Goal: Find specific page/section: Find specific page/section

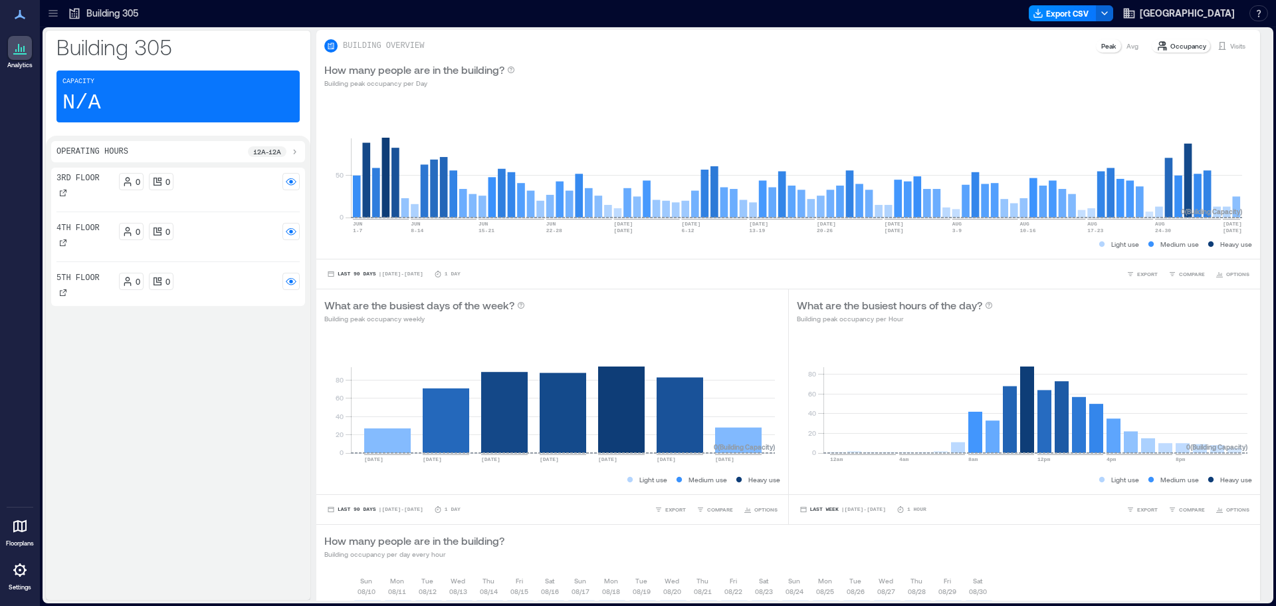
click at [25, 57] on div at bounding box center [20, 48] width 24 height 24
click at [24, 529] on icon at bounding box center [20, 526] width 16 height 16
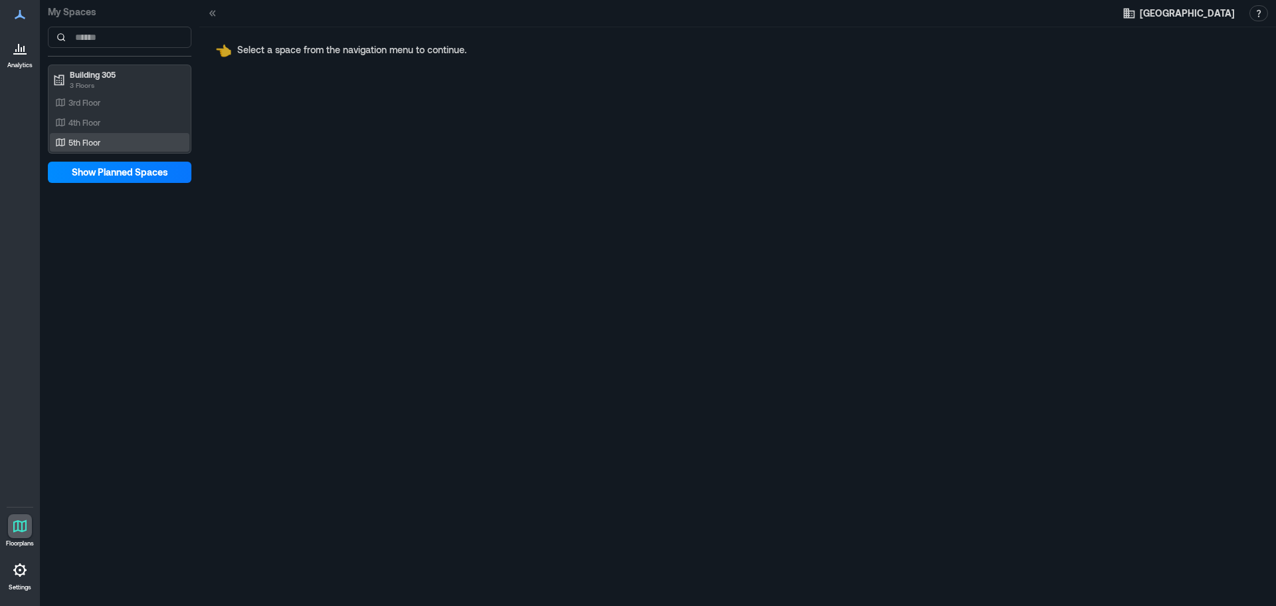
click at [64, 142] on icon at bounding box center [60, 142] width 11 height 11
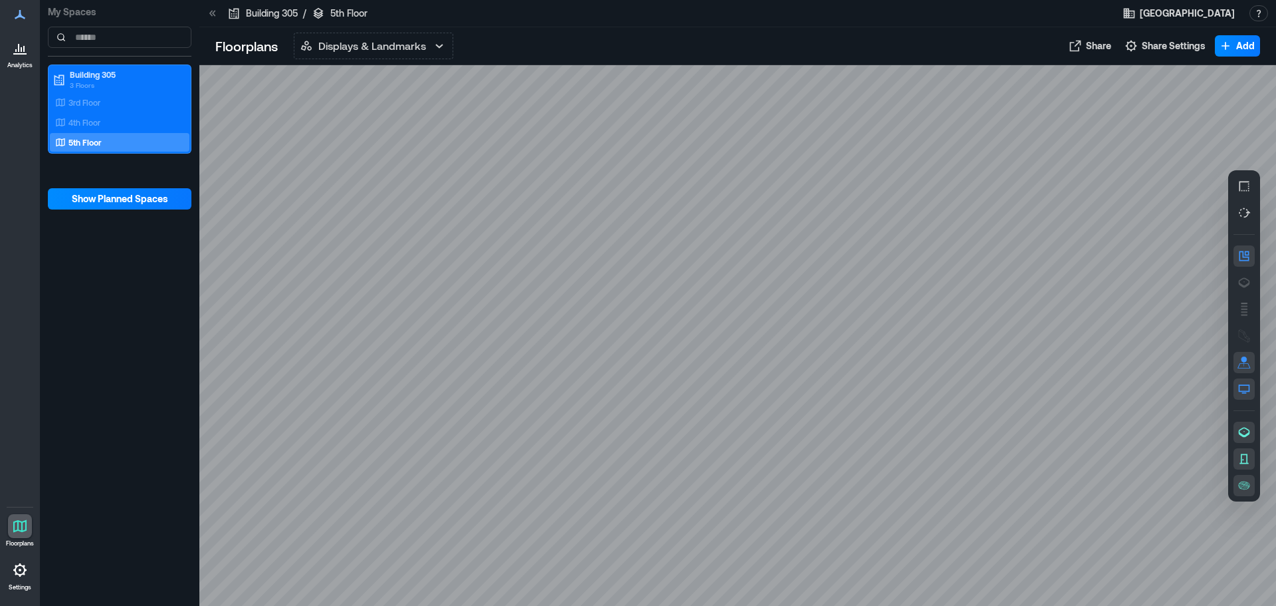
click at [19, 51] on icon at bounding box center [18, 48] width 1 height 8
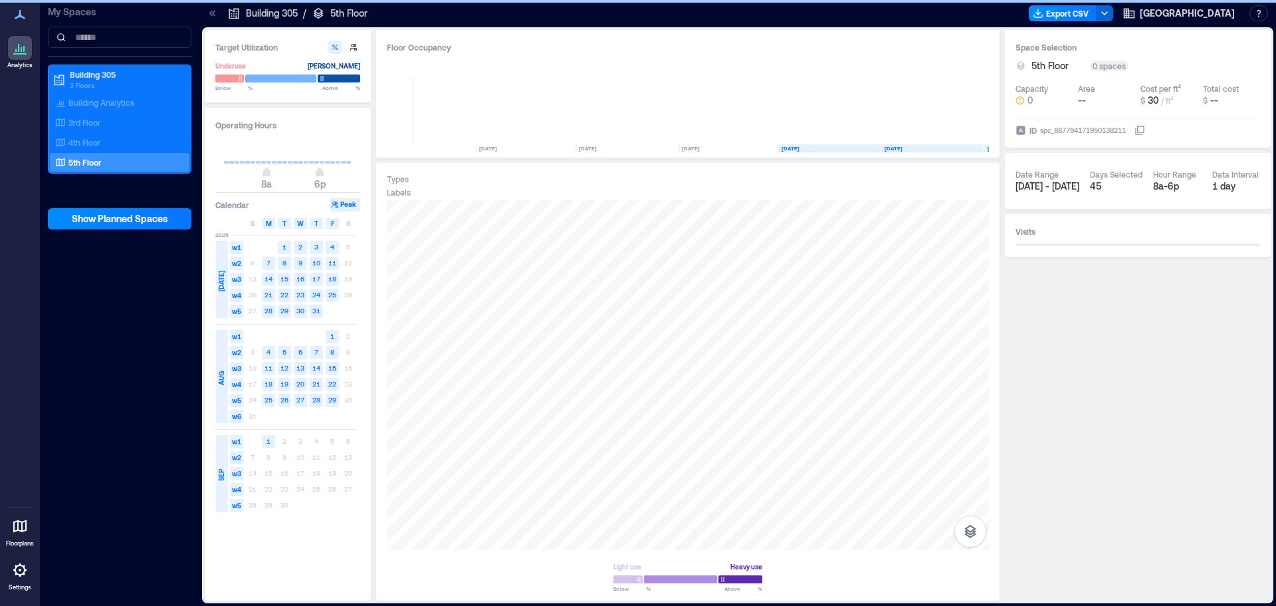
scroll to position [0, 4030]
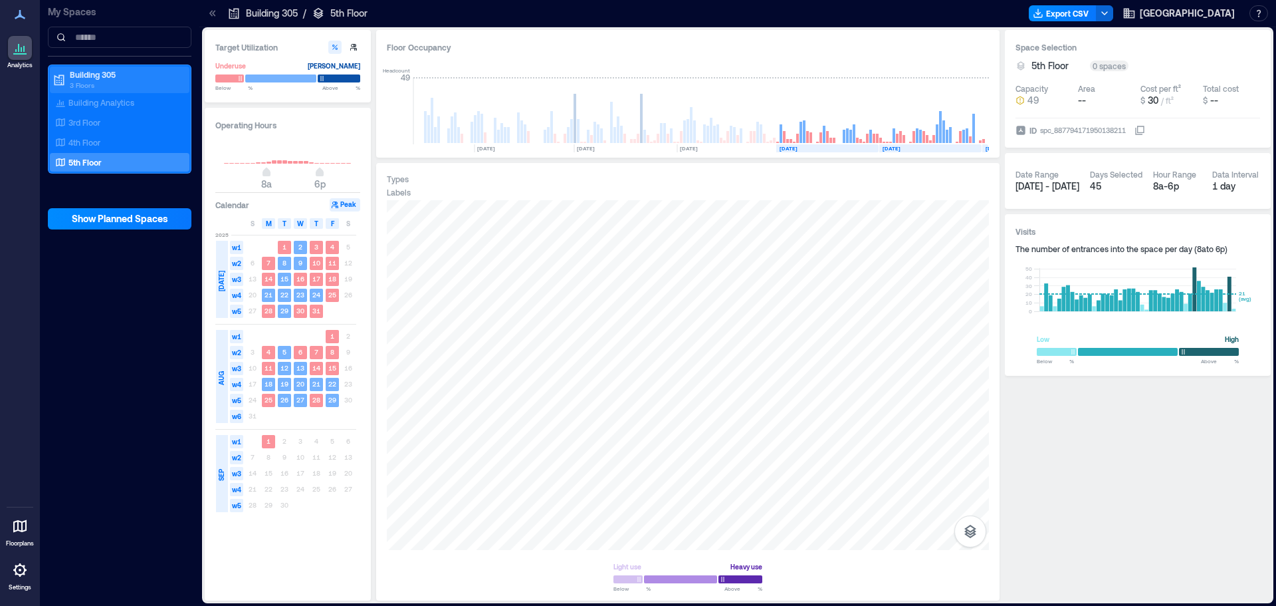
click at [97, 78] on p "Building 305" at bounding box center [126, 74] width 112 height 11
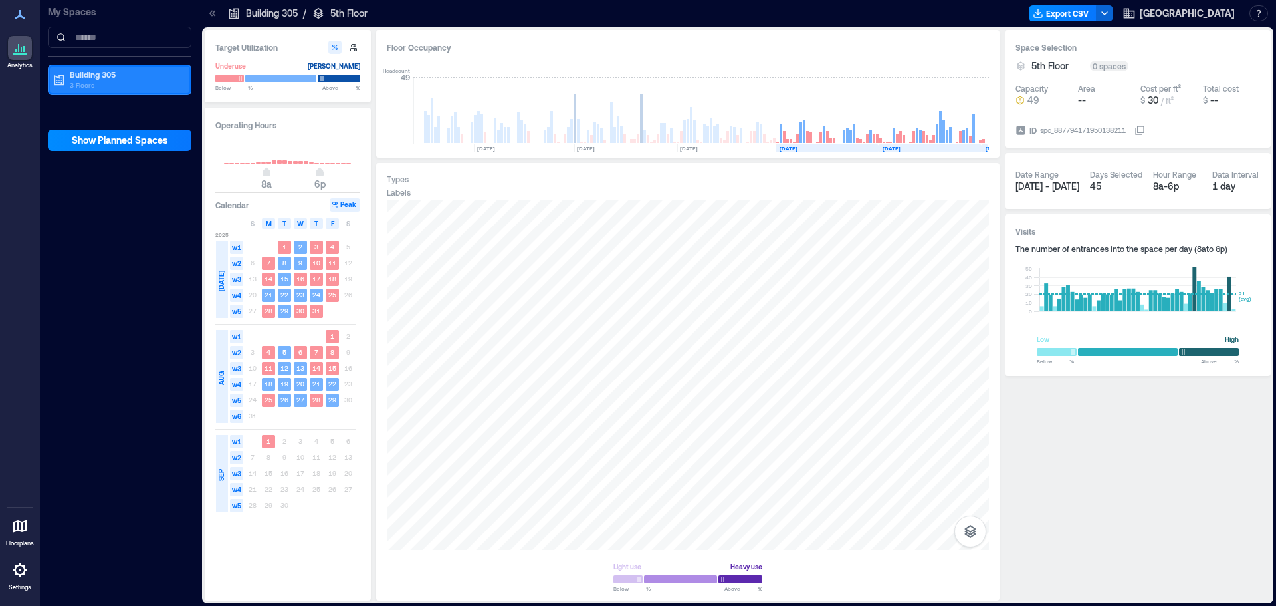
click at [115, 75] on p "Building 305" at bounding box center [126, 74] width 112 height 11
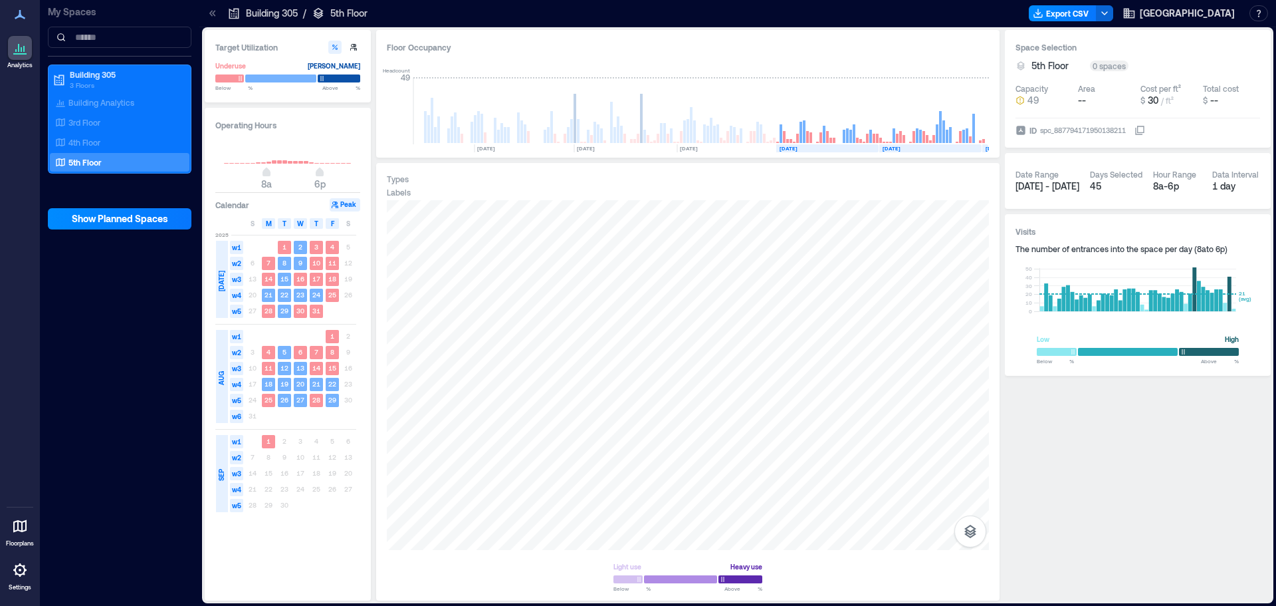
click at [78, 164] on p "5th Floor" at bounding box center [84, 162] width 33 height 11
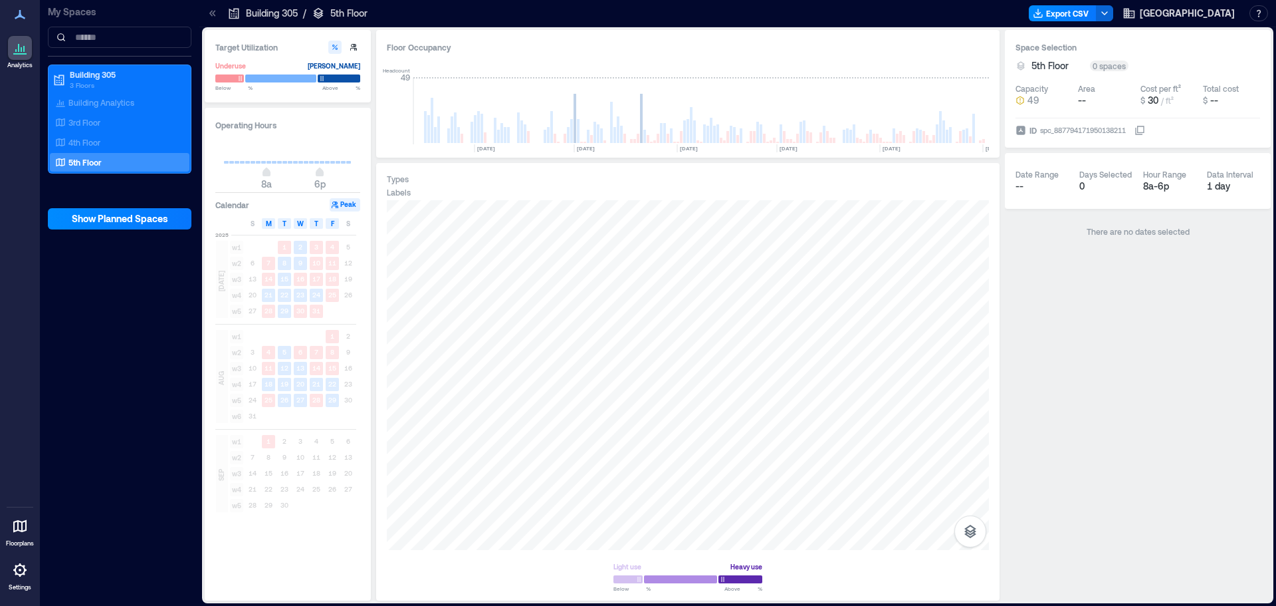
click at [23, 17] on icon at bounding box center [20, 14] width 11 height 9
click at [18, 20] on icon at bounding box center [20, 15] width 16 height 16
click at [19, 47] on icon at bounding box center [18, 48] width 1 height 8
click at [103, 68] on div "Building 305 3 Floors" at bounding box center [120, 79] width 140 height 27
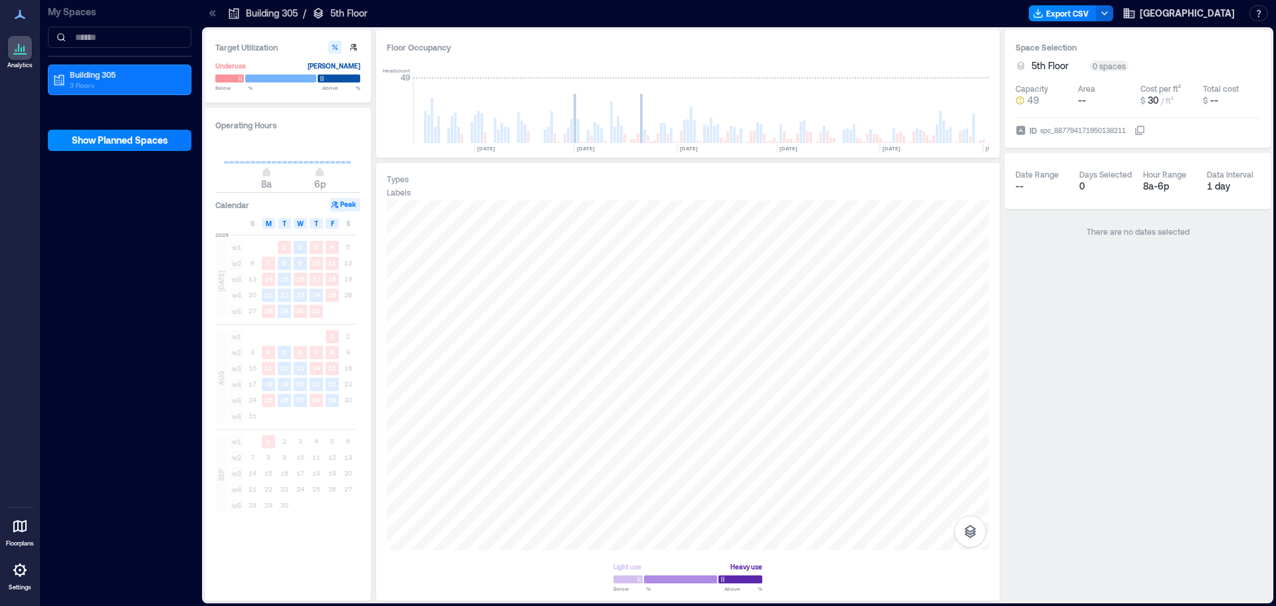
click at [219, 13] on div at bounding box center [212, 13] width 21 height 21
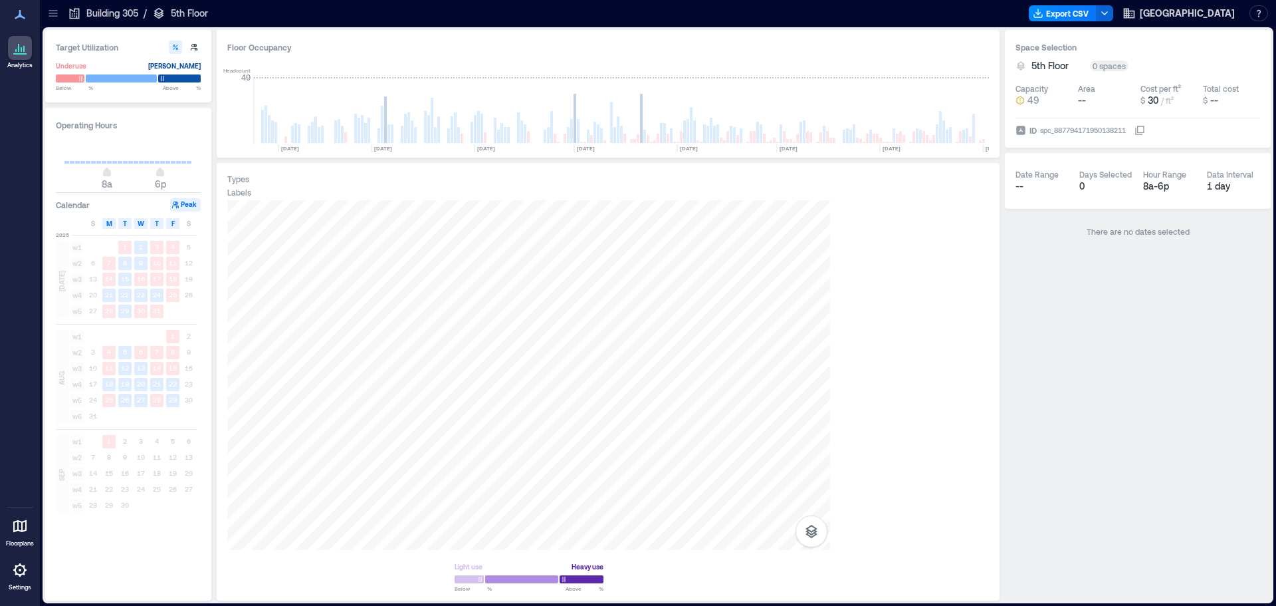
scroll to position [0, 3870]
click at [58, 11] on icon at bounding box center [53, 13] width 13 height 13
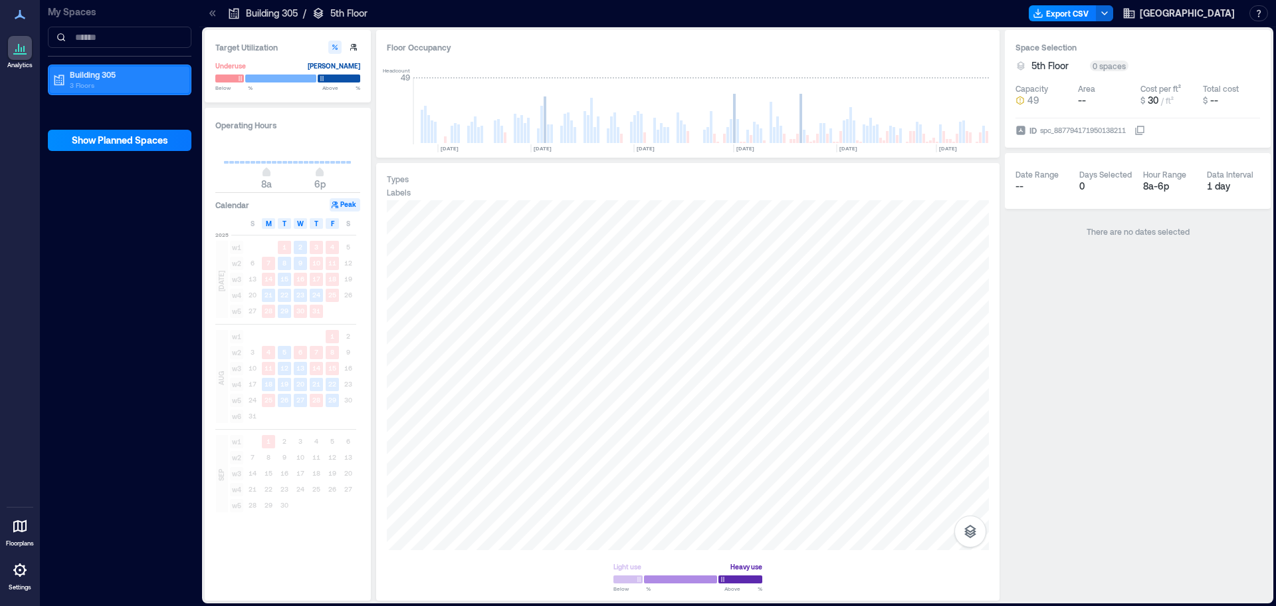
click at [82, 80] on p "3 Floors" at bounding box center [126, 85] width 112 height 11
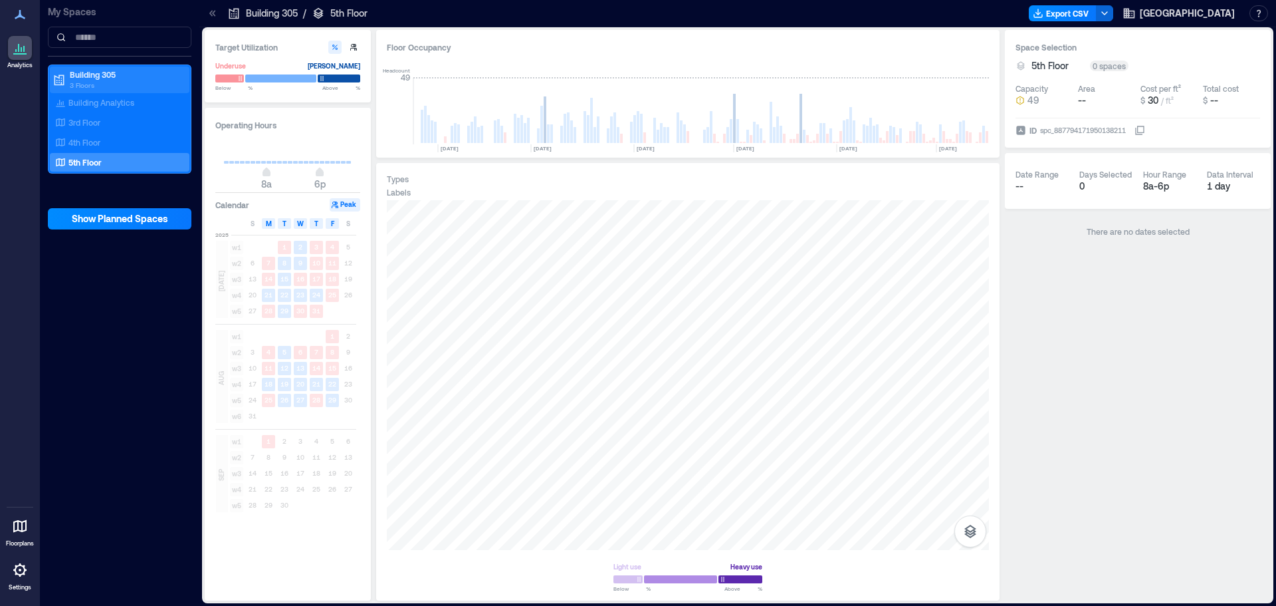
click at [91, 80] on p "3 Floors" at bounding box center [126, 85] width 112 height 11
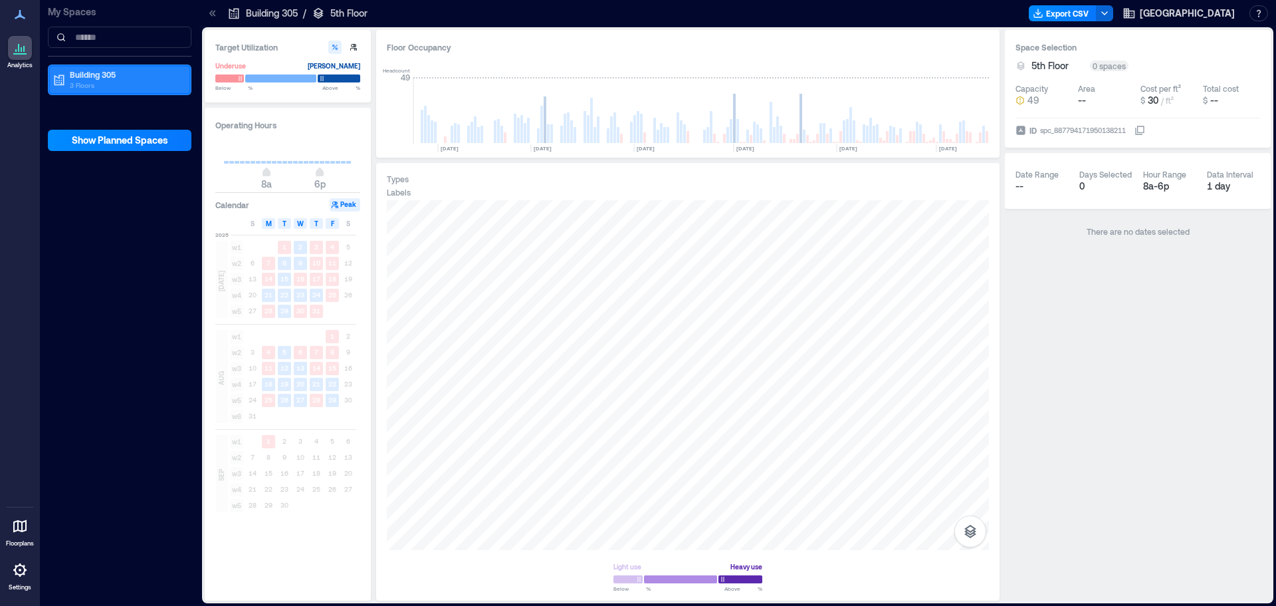
click at [91, 80] on p "3 Floors" at bounding box center [126, 85] width 112 height 11
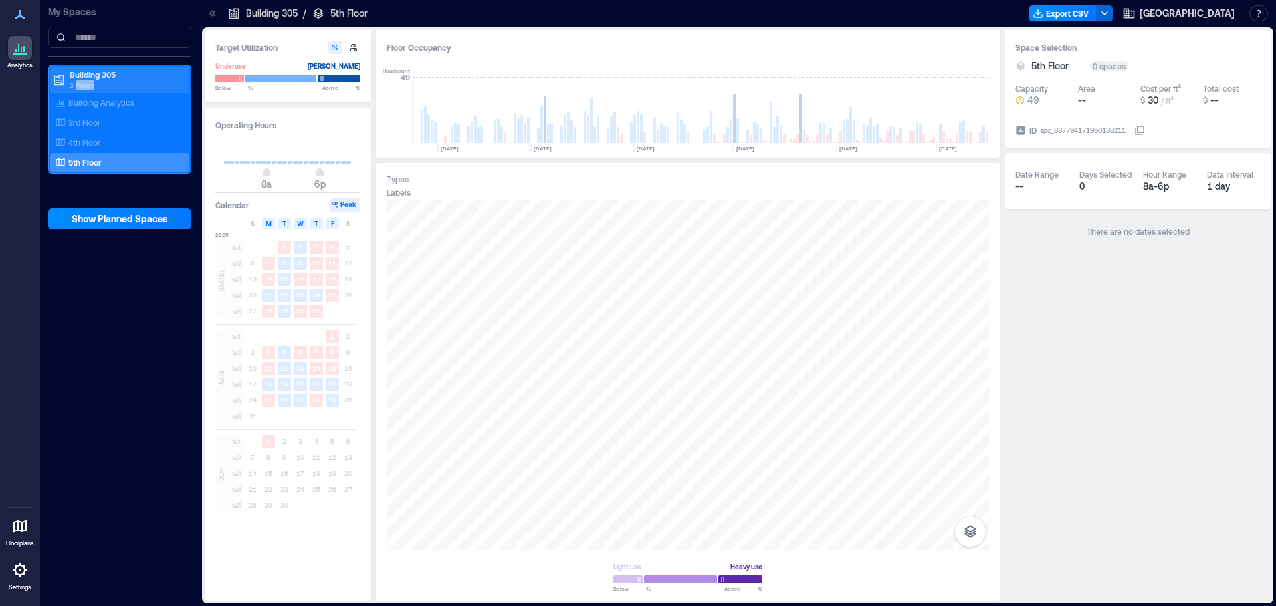
click at [91, 80] on p "3 Floors" at bounding box center [126, 85] width 112 height 11
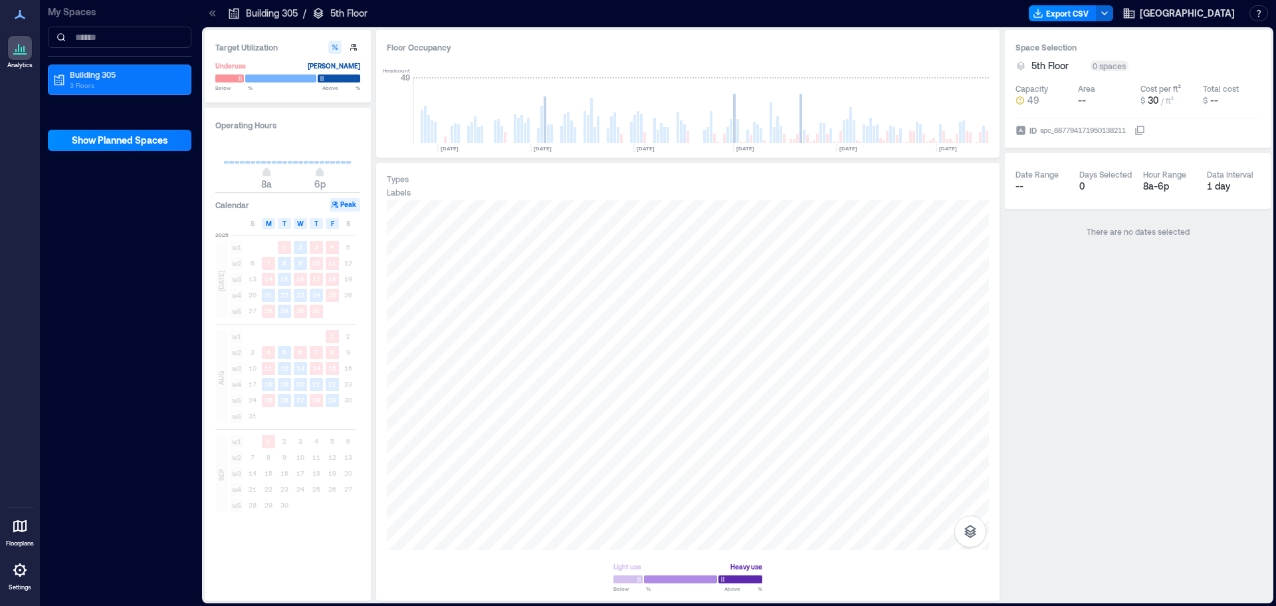
click at [25, 51] on icon at bounding box center [20, 48] width 16 height 16
click at [19, 536] on div at bounding box center [20, 526] width 24 height 24
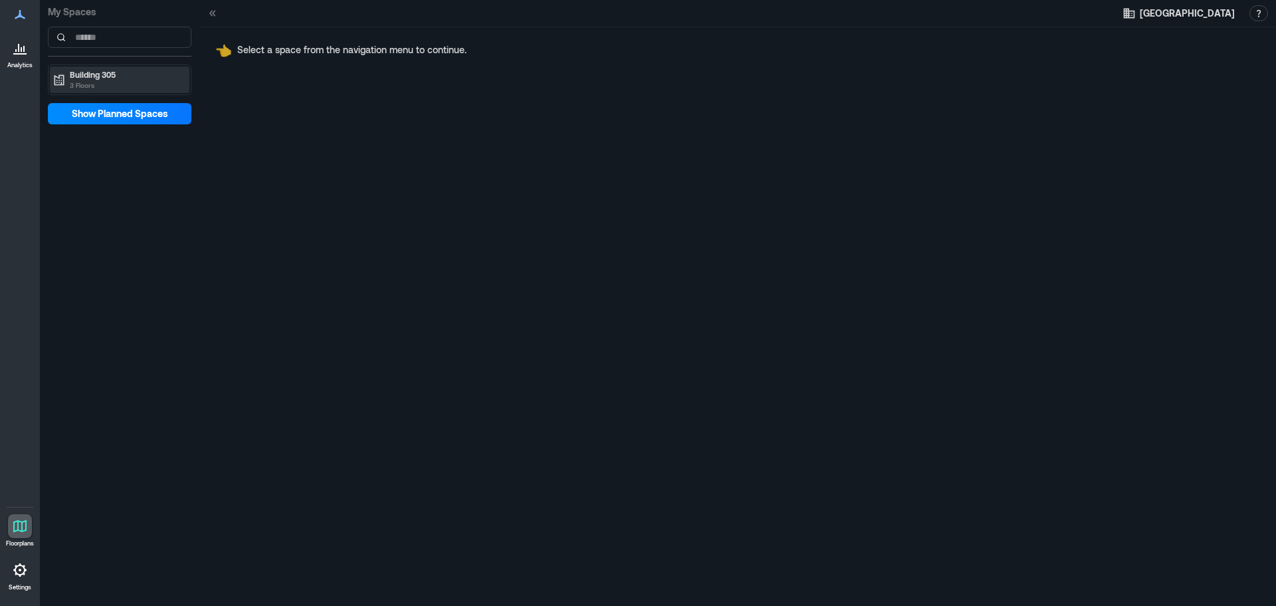
click at [106, 82] on p "3 Floors" at bounding box center [126, 85] width 112 height 11
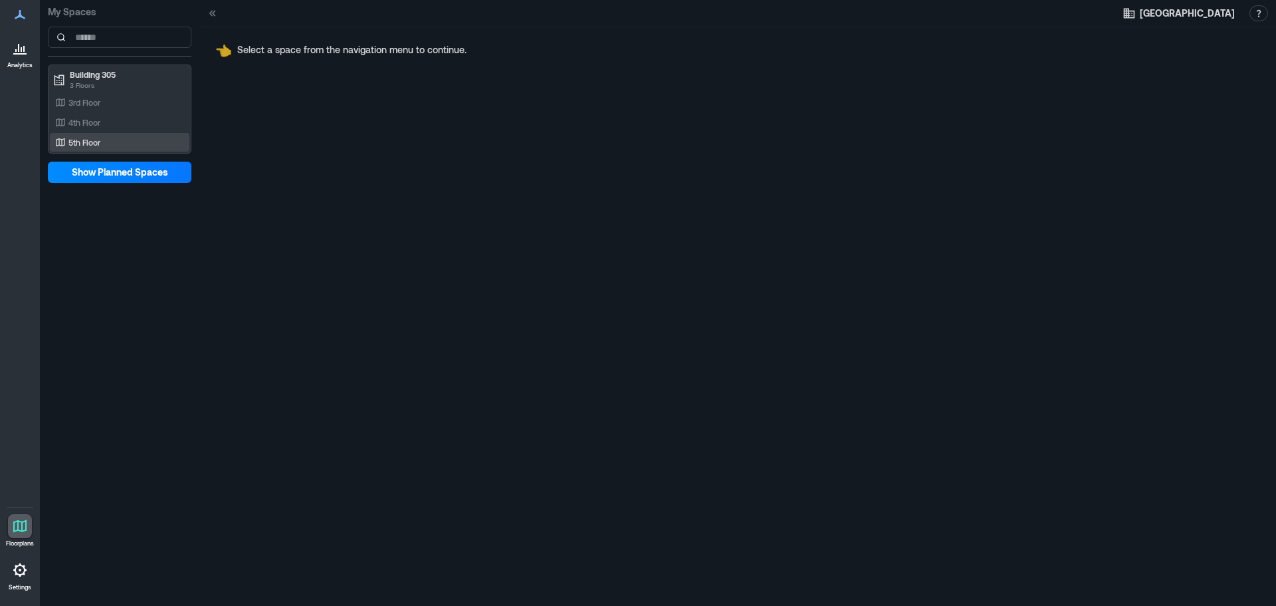
click at [96, 144] on p "5th Floor" at bounding box center [84, 142] width 32 height 11
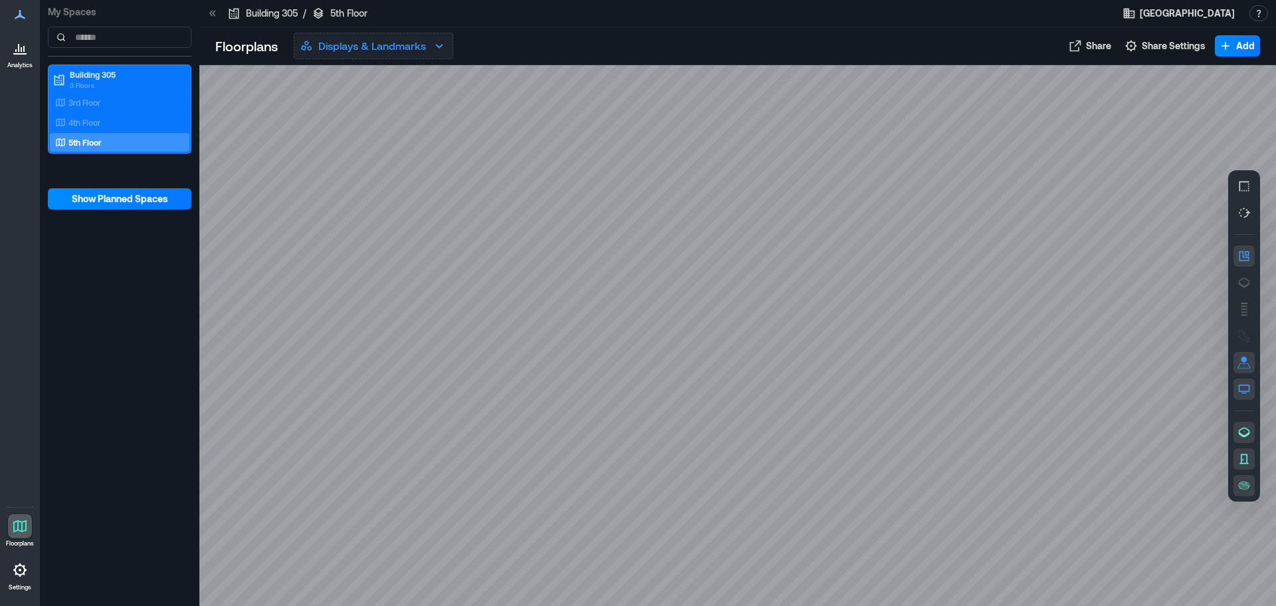
click at [324, 53] on p "Displays & Landmarks" at bounding box center [372, 46] width 108 height 16
click at [257, 8] on p "Building 305" at bounding box center [272, 13] width 52 height 13
click at [215, 13] on icon at bounding box center [212, 13] width 13 height 13
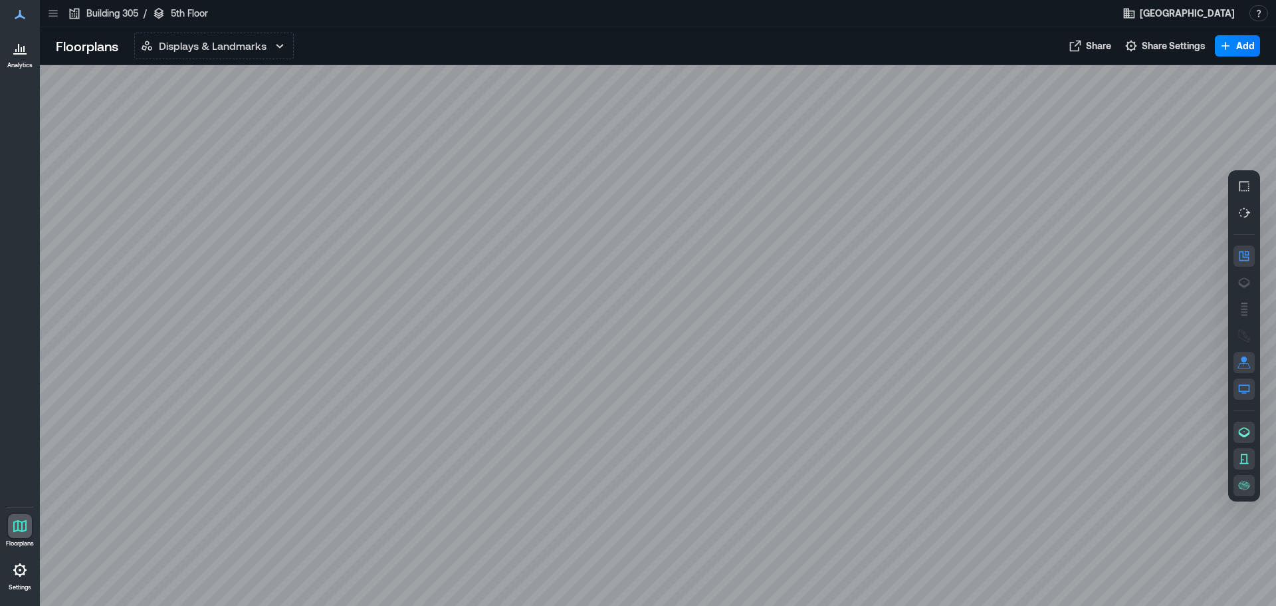
click at [57, 4] on div at bounding box center [53, 13] width 21 height 21
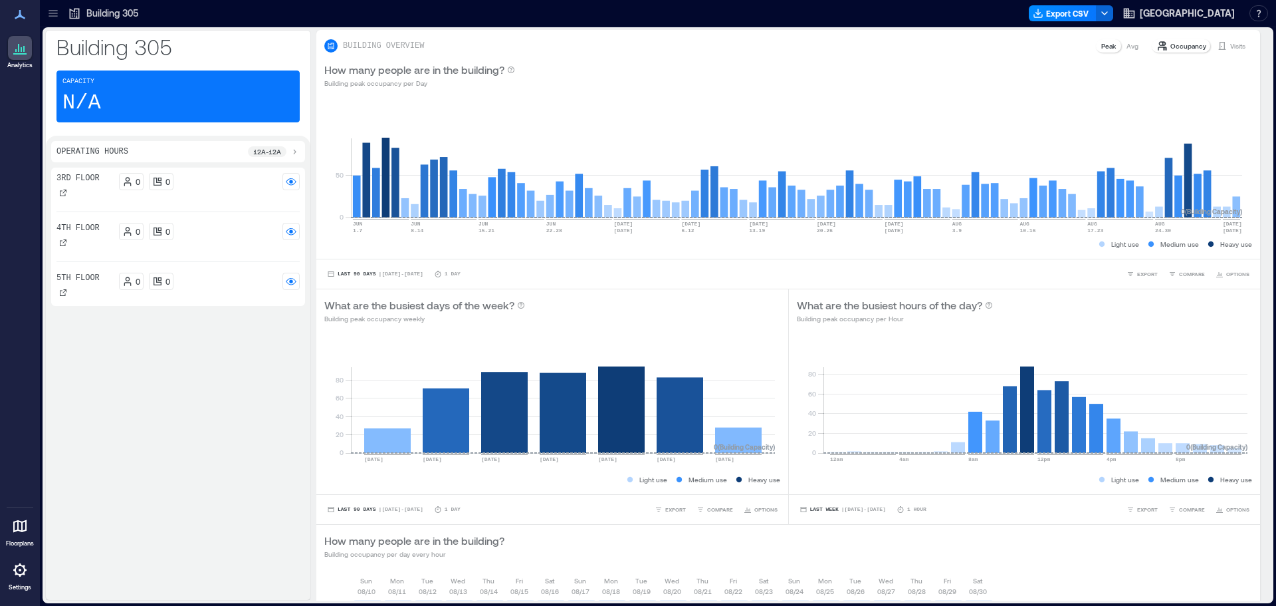
click at [93, 287] on div "5th Floor" at bounding box center [78, 286] width 43 height 27
click at [1236, 203] on rect at bounding box center [796, 160] width 891 height 113
